Goal: Task Accomplishment & Management: Manage account settings

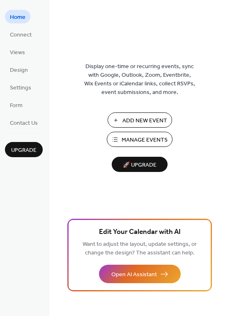
click at [124, 124] on span "Add New Event" at bounding box center [144, 121] width 45 height 9
click at [136, 145] on span "Manage Events" at bounding box center [145, 140] width 46 height 9
click at [9, 37] on link "Connect" at bounding box center [21, 35] width 32 height 14
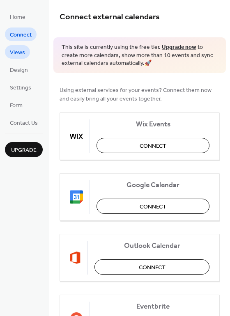
click at [10, 54] on span "Views" at bounding box center [17, 52] width 15 height 9
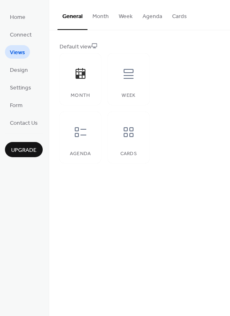
click at [11, 76] on ul "Home Connect Views Design Settings Form Contact Us" at bounding box center [24, 70] width 38 height 120
click at [14, 67] on span "Design" at bounding box center [19, 70] width 18 height 9
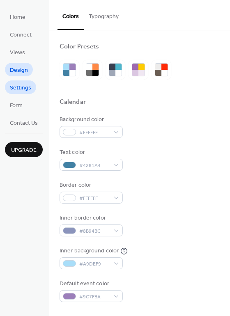
click at [16, 86] on span "Settings" at bounding box center [20, 88] width 21 height 9
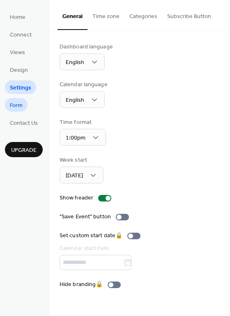
click at [16, 101] on span "Form" at bounding box center [16, 105] width 13 height 9
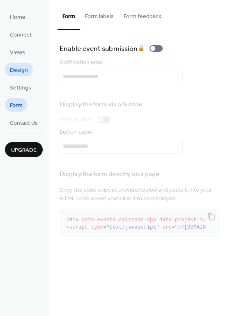
click at [24, 70] on span "Design" at bounding box center [19, 70] width 18 height 9
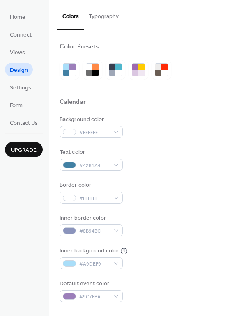
click at [26, 10] on li "Home" at bounding box center [17, 17] width 25 height 14
